Goal: Task Accomplishment & Management: Complete application form

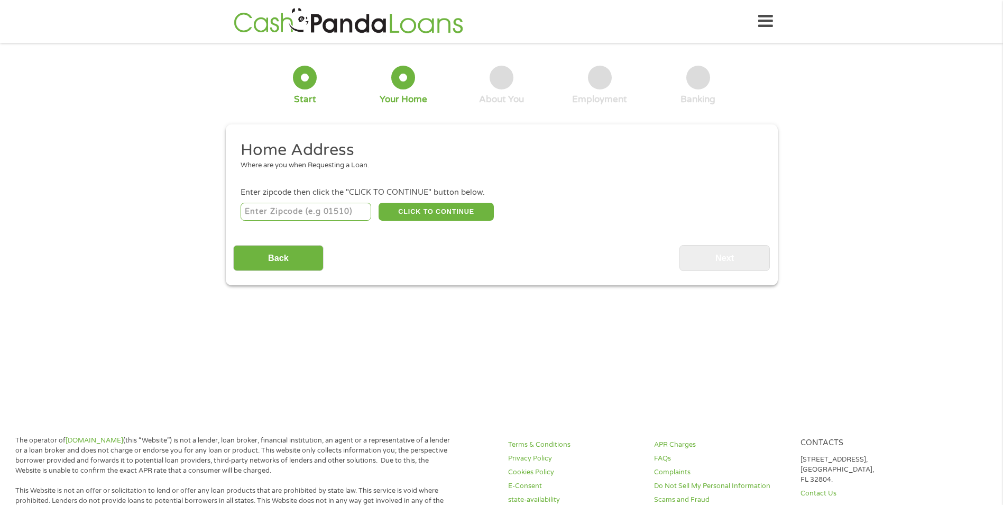
click at [280, 208] on input "number" at bounding box center [306, 212] width 131 height 18
type input "53132"
click at [426, 207] on button "CLICK TO CONTINUE" at bounding box center [436, 212] width 115 height 18
type input "53132"
type input "Franklin"
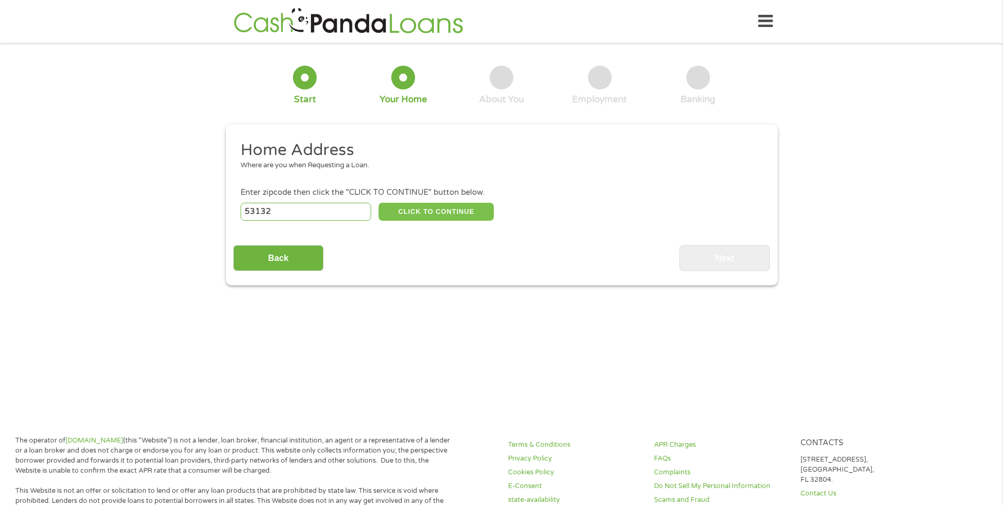
select select "[US_STATE]"
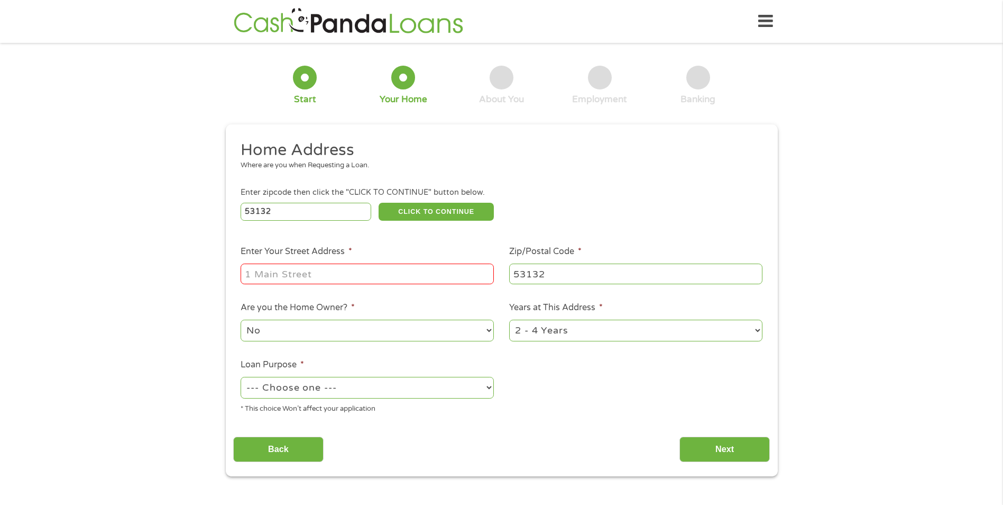
click at [309, 260] on li "Enter Your Street Address *" at bounding box center [367, 265] width 269 height 41
click at [376, 275] on input "Enter Your Street Address *" at bounding box center [367, 273] width 253 height 20
type input "[STREET_ADDRESS]"
click at [553, 333] on select "1 Year or less 1 - 2 Years 2 - 4 Years Over 4 Years" at bounding box center [635, 330] width 253 height 22
select select "60months"
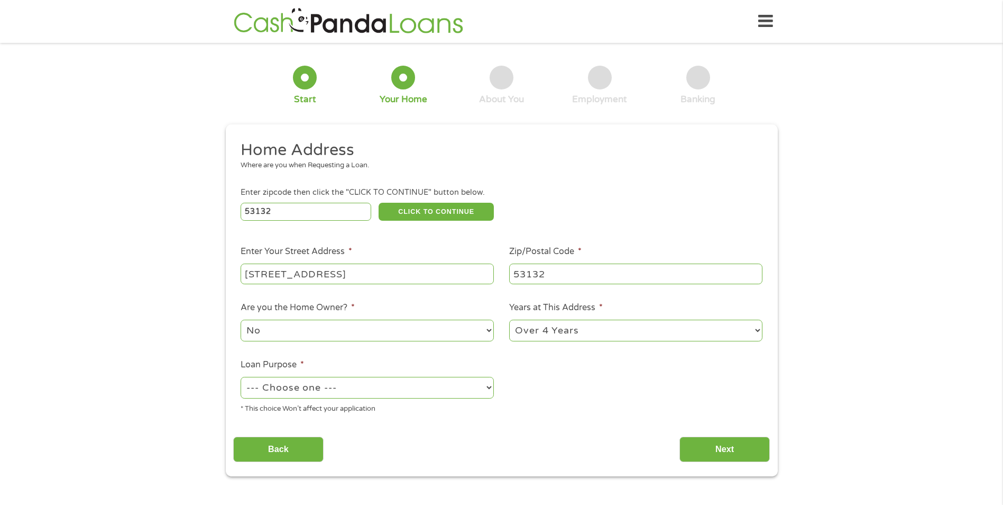
click at [509, 319] on select "1 Year or less 1 - 2 Years 2 - 4 Years Over 4 Years" at bounding box center [635, 330] width 253 height 22
click at [318, 388] on select "--- Choose one --- Pay Bills Debt Consolidation Home Improvement Major Purchase…" at bounding box center [367, 388] width 253 height 22
select select "shorttermcash"
click at [241, 377] on select "--- Choose one --- Pay Bills Debt Consolidation Home Improvement Major Purchase…" at bounding box center [367, 388] width 253 height 22
click at [708, 450] on input "Next" at bounding box center [725, 449] width 90 height 26
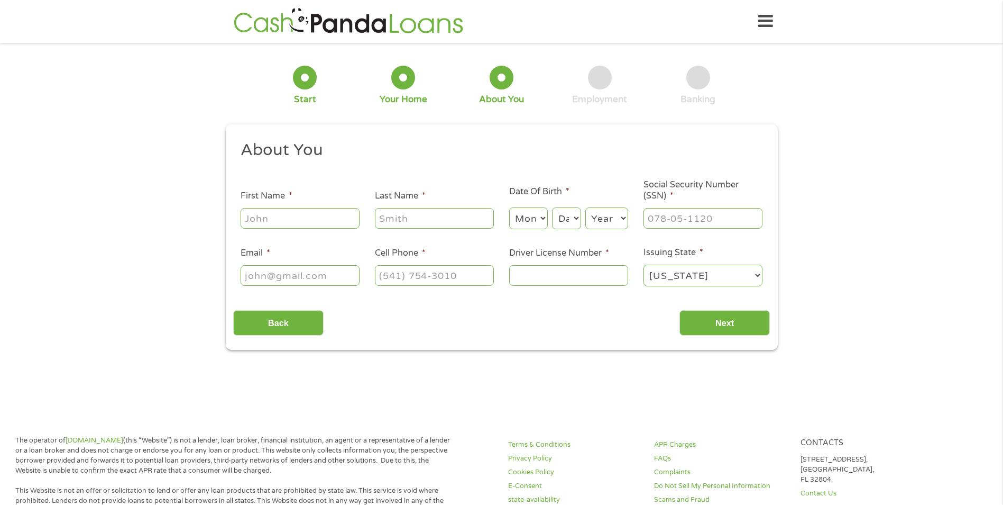
scroll to position [4, 4]
click at [294, 218] on input "First Name *" at bounding box center [300, 218] width 119 height 20
type input "[PERSON_NAME]"
click at [532, 221] on select "Month 1 2 3 4 5 6 7 8 9 10 11 12" at bounding box center [528, 218] width 39 height 22
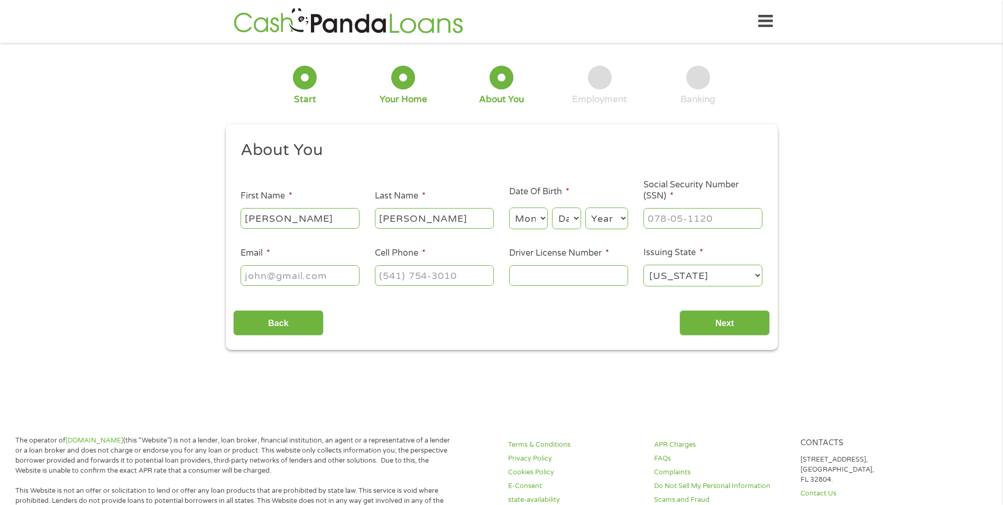
select select "9"
click at [509, 207] on select "Month 1 2 3 4 5 6 7 8 9 10 11 12" at bounding box center [528, 218] width 39 height 22
click at [558, 221] on select "Day 1 2 3 4 5 6 7 8 9 10 11 12 13 14 15 16 17 18 19 20 21 22 23 24 25 26 27 28 …" at bounding box center [566, 218] width 29 height 22
select select "26"
click at [552, 207] on select "Day 1 2 3 4 5 6 7 8 9 10 11 12 13 14 15 16 17 18 19 20 21 22 23 24 25 26 27 28 …" at bounding box center [566, 218] width 29 height 22
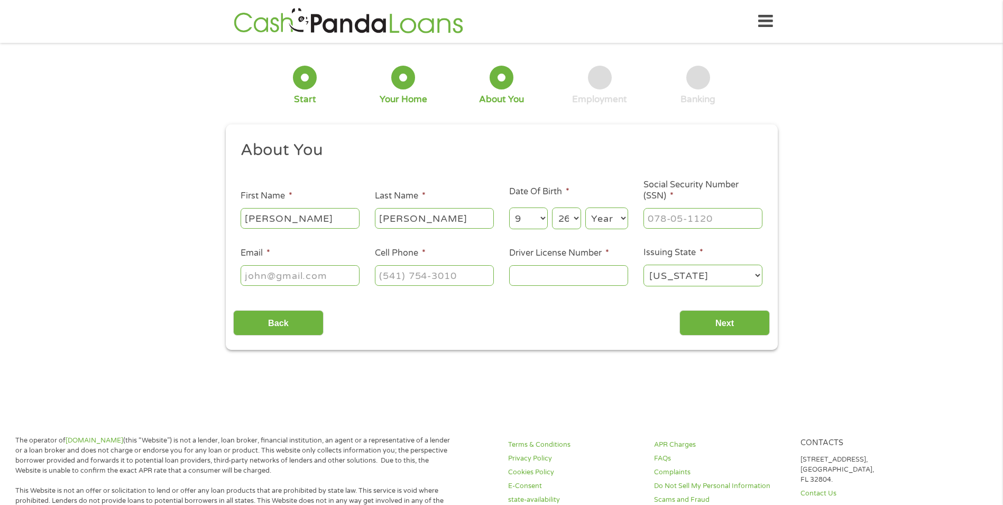
click at [598, 216] on select "Year [DATE] 2006 2005 2004 2003 2002 2001 2000 1999 1998 1997 1996 1995 1994 19…" at bounding box center [607, 218] width 43 height 22
select select "1976"
click at [586, 207] on select "Year [DATE] 2006 2005 2004 2003 2002 2001 2000 1999 1998 1997 1996 1995 1994 19…" at bounding box center [607, 218] width 43 height 22
drag, startPoint x: 660, startPoint y: 213, endPoint x: 661, endPoint y: 219, distance: 5.9
click at [661, 215] on input "___-__-____" at bounding box center [703, 218] width 119 height 20
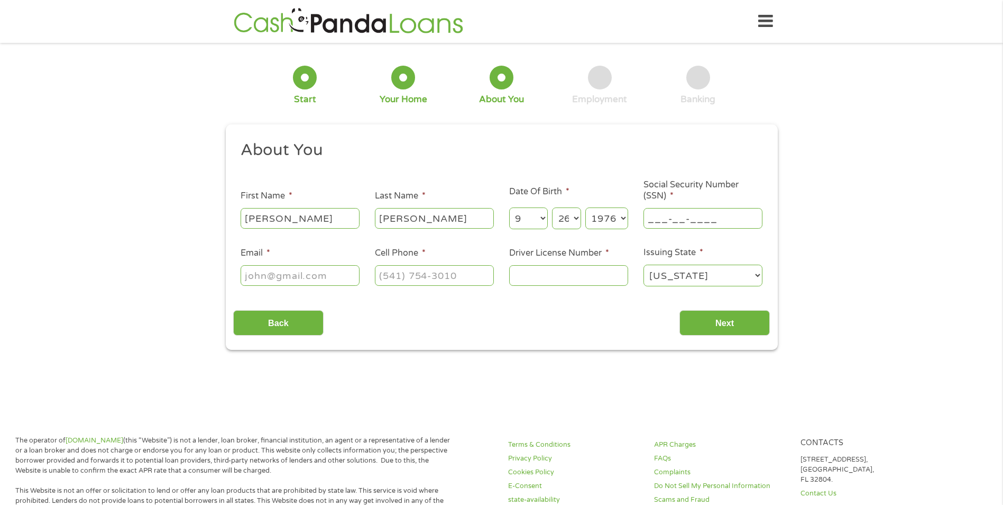
click at [649, 221] on input "___-__-____" at bounding box center [703, 218] width 119 height 20
type input "426-13-6843"
click at [279, 276] on input "Email *" at bounding box center [300, 275] width 119 height 20
type input "[EMAIL_ADDRESS][DOMAIN_NAME]"
type input "[PHONE_NUMBER]"
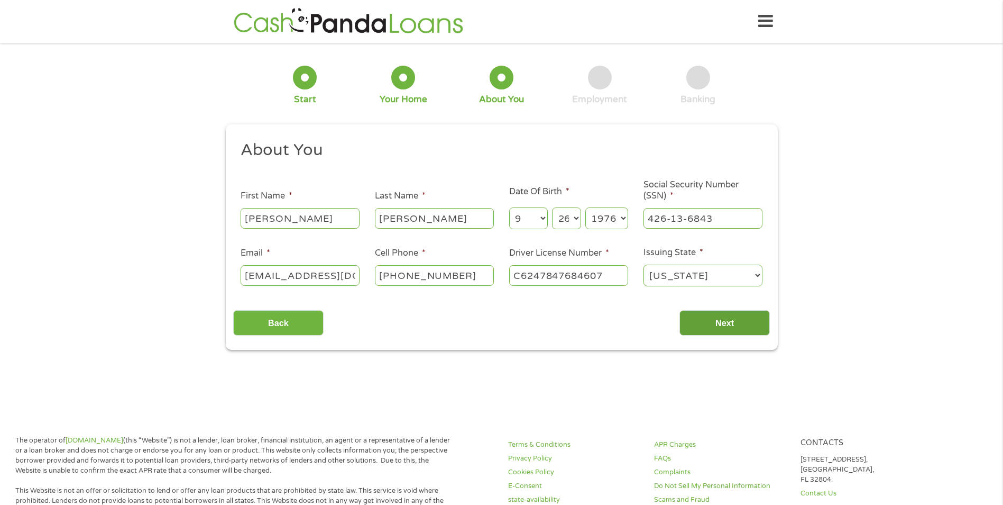
type input "C6247847684607"
click at [711, 333] on input "Next" at bounding box center [725, 323] width 90 height 26
click at [714, 326] on input "Next" at bounding box center [725, 323] width 90 height 26
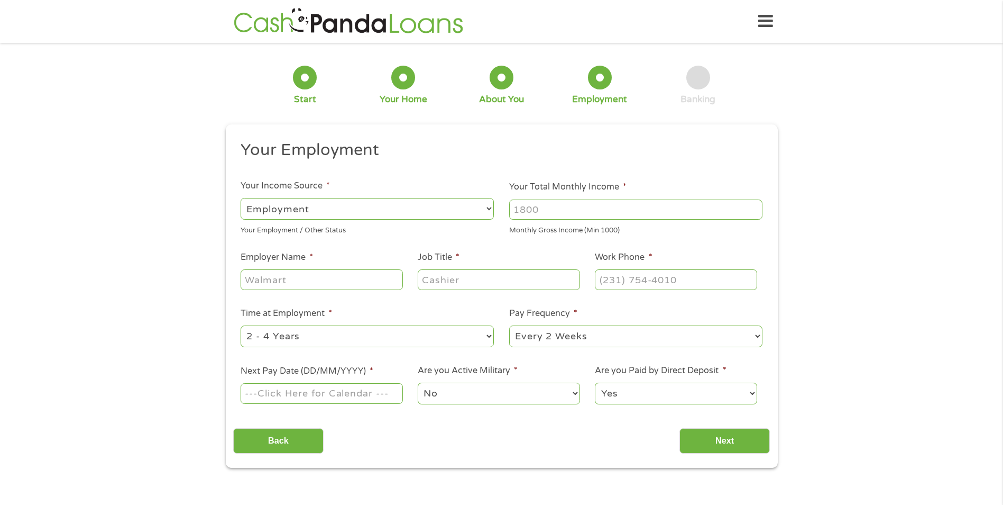
click at [560, 221] on div at bounding box center [635, 209] width 253 height 24
click at [561, 215] on input "Your Total Monthly Income *" at bounding box center [635, 209] width 253 height 20
type input "3500"
click at [287, 281] on input "Employer Name *" at bounding box center [322, 279] width 162 height 20
type input "Froedtert"
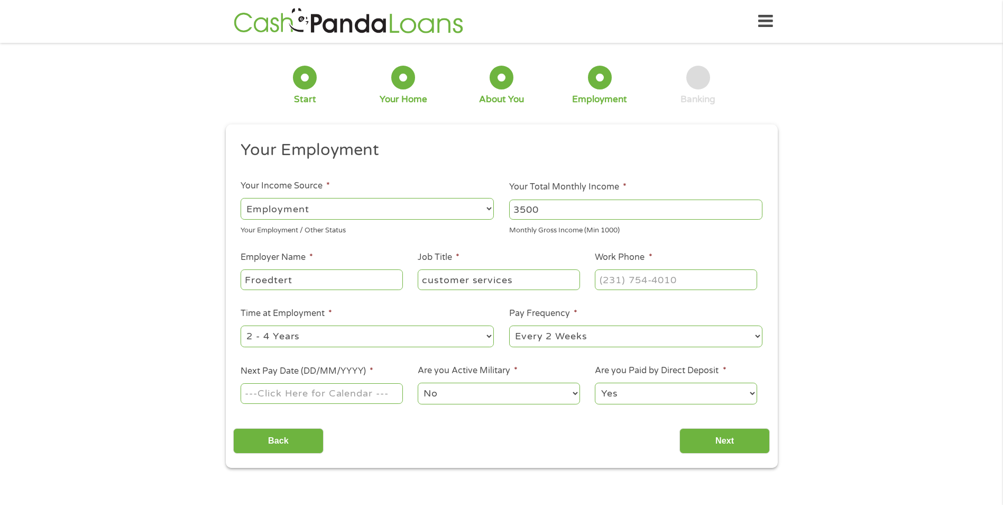
type input "customer services"
type input "[PHONE_NUMBER]"
click at [335, 337] on select "--- Choose one --- 1 Year or less 1 - 2 Years 2 - 4 Years Over 4 Years" at bounding box center [367, 336] width 253 height 22
select select "60months"
click at [241, 325] on select "--- Choose one --- 1 Year or less 1 - 2 Years 2 - 4 Years Over 4 Years" at bounding box center [367, 336] width 253 height 22
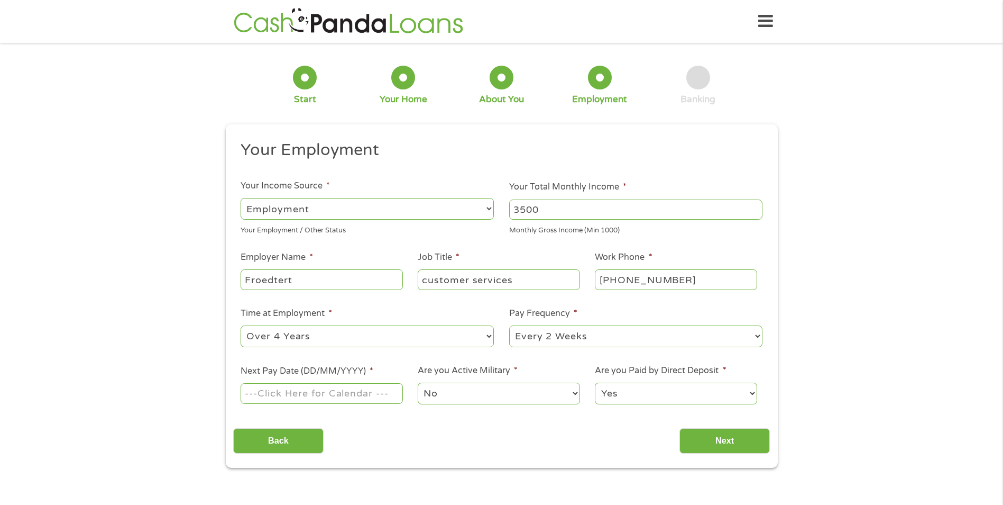
click at [580, 341] on select "--- Choose one --- Every 2 Weeks Every Week Monthly Semi-Monthly" at bounding box center [635, 336] width 253 height 22
click at [328, 394] on input "Next Pay Date (DD/MM/YYYY) *" at bounding box center [322, 393] width 162 height 20
type input "[DATE]"
click at [720, 438] on input "Next" at bounding box center [725, 441] width 90 height 26
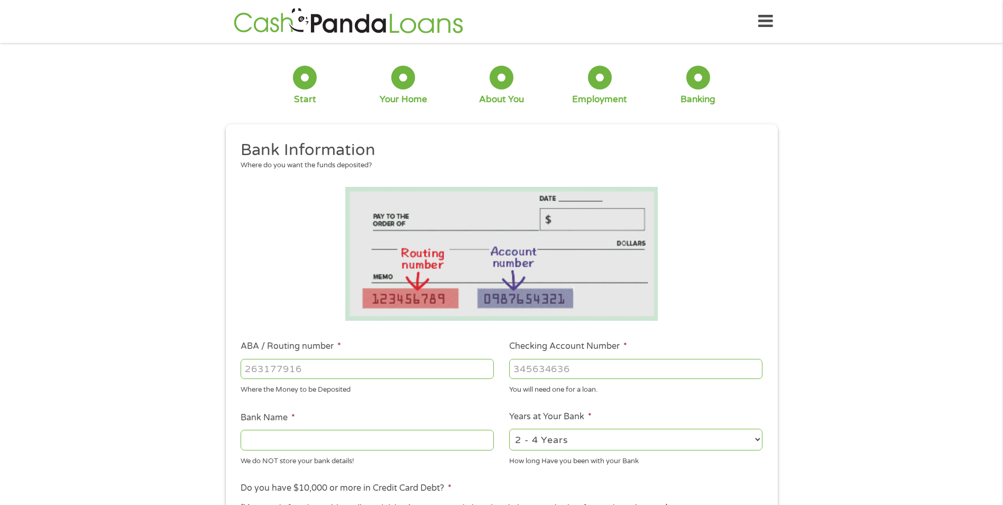
click at [318, 367] on input "ABA / Routing number *" at bounding box center [367, 369] width 253 height 20
click at [267, 380] on li "ABA / Routing number * Where the Money to be Deposited" at bounding box center [367, 367] width 269 height 55
drag, startPoint x: 267, startPoint y: 380, endPoint x: 269, endPoint y: 373, distance: 7.4
click at [269, 375] on input "ABA / Routing number *" at bounding box center [367, 369] width 253 height 20
type input "071921891"
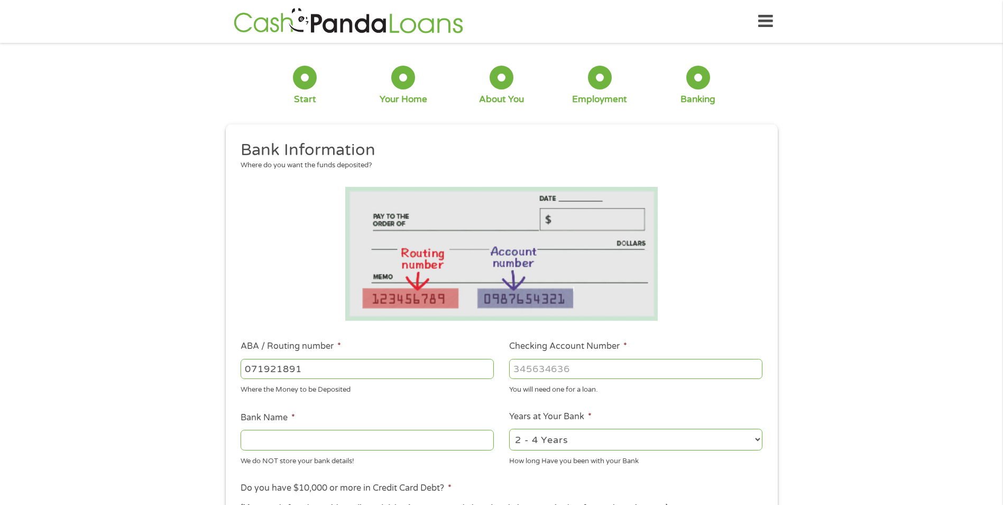
type input "PNC BANK NA"
type input "071921891"
click at [535, 370] on input "Checking Account Number *" at bounding box center [635, 369] width 253 height 20
type input "4650557415"
click at [585, 438] on select "2 - 4 Years 6 - 12 Months 1 - 2 Years Over 4 Years" at bounding box center [635, 439] width 253 height 22
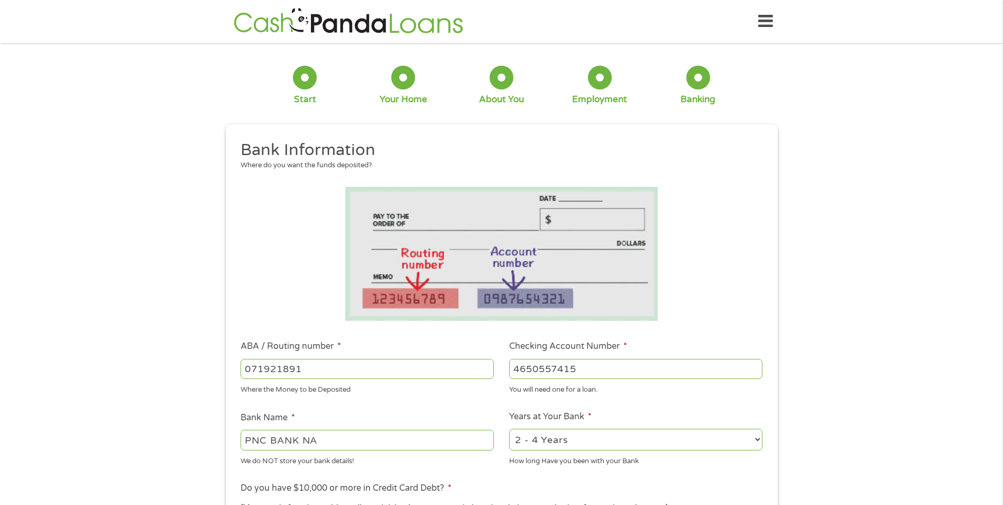
select select "60months"
click at [509, 428] on select "2 - 4 Years 6 - 12 Months 1 - 2 Years Over 4 Years" at bounding box center [635, 439] width 253 height 22
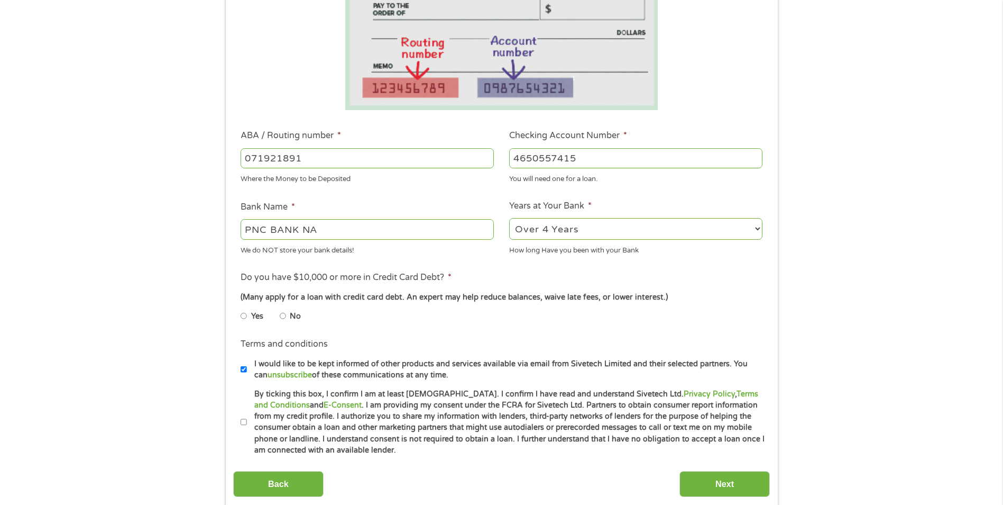
scroll to position [212, 0]
click at [284, 315] on input "No" at bounding box center [283, 314] width 6 height 17
radio input "true"
click at [241, 367] on input "I would like to be kept informed of other products and services available via e…" at bounding box center [244, 368] width 6 height 17
checkbox input "false"
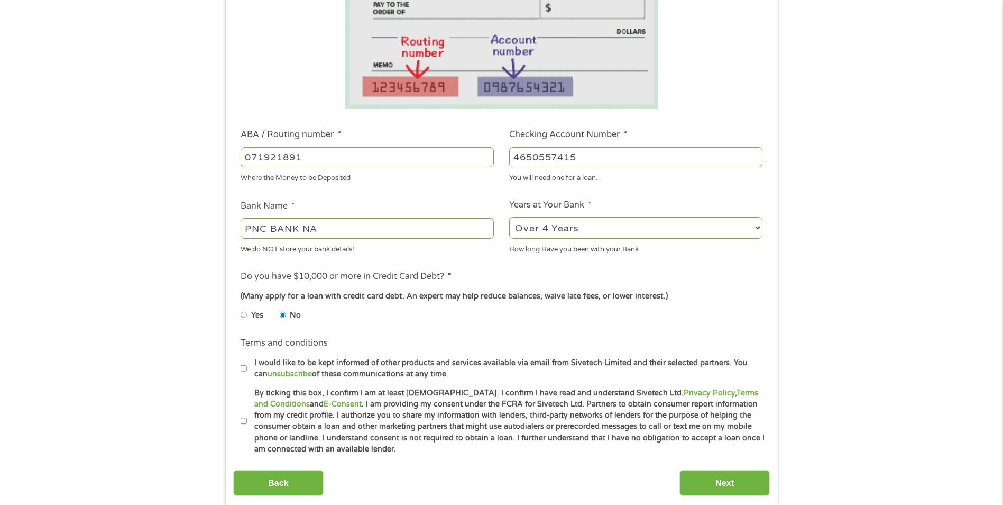
click at [242, 421] on input "By ticking this box, I confirm I am at least [DEMOGRAPHIC_DATA]. I confirm I ha…" at bounding box center [244, 421] width 6 height 17
checkbox input "true"
click at [714, 475] on input "Next" at bounding box center [725, 483] width 90 height 26
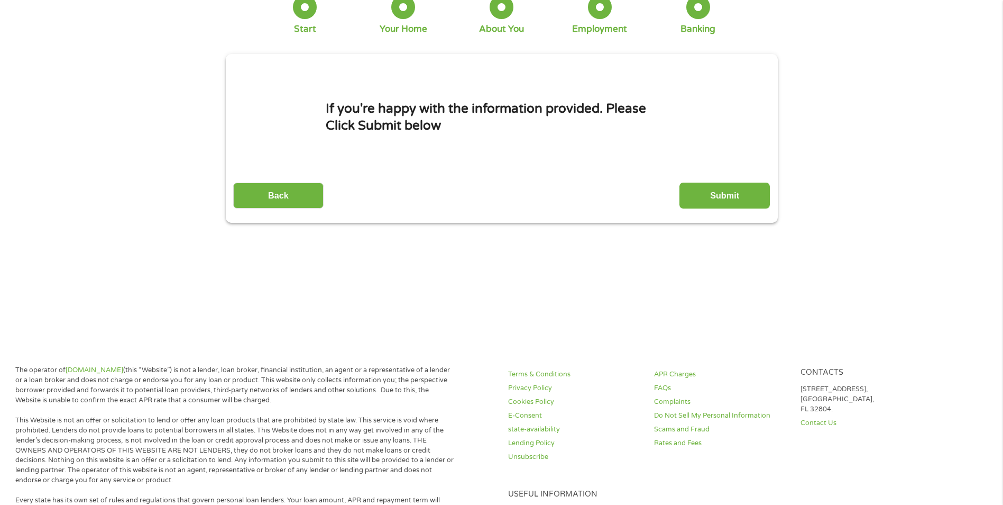
scroll to position [0, 0]
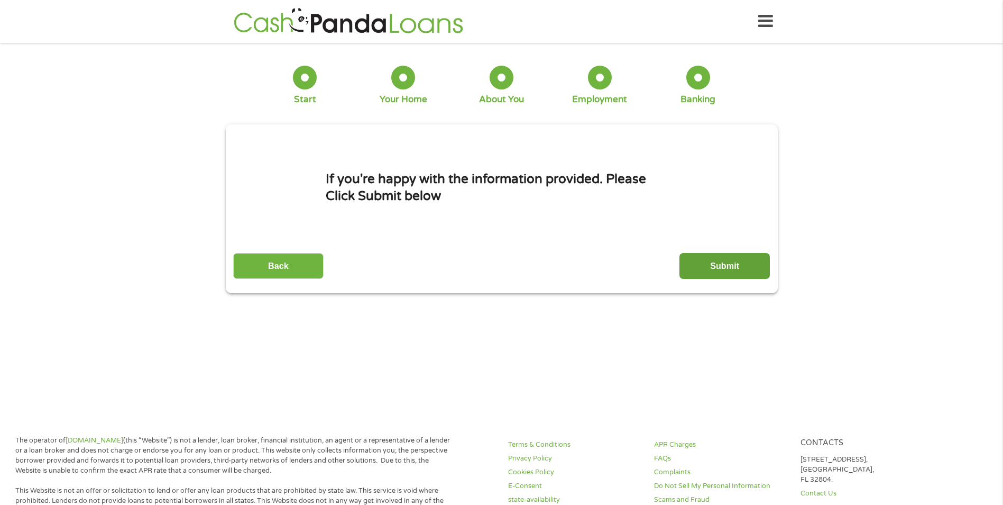
click at [718, 265] on input "Submit" at bounding box center [725, 266] width 90 height 26
